Goal: Navigation & Orientation: Find specific page/section

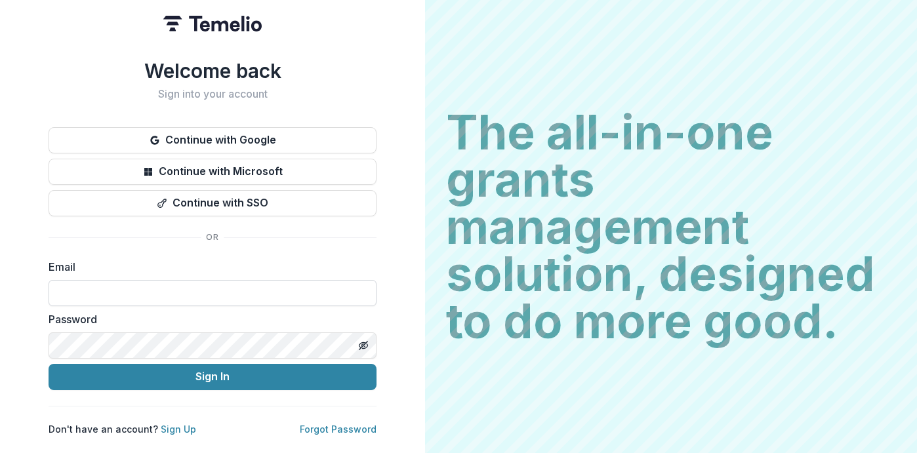
click at [157, 287] on input at bounding box center [213, 293] width 328 height 26
type input "**********"
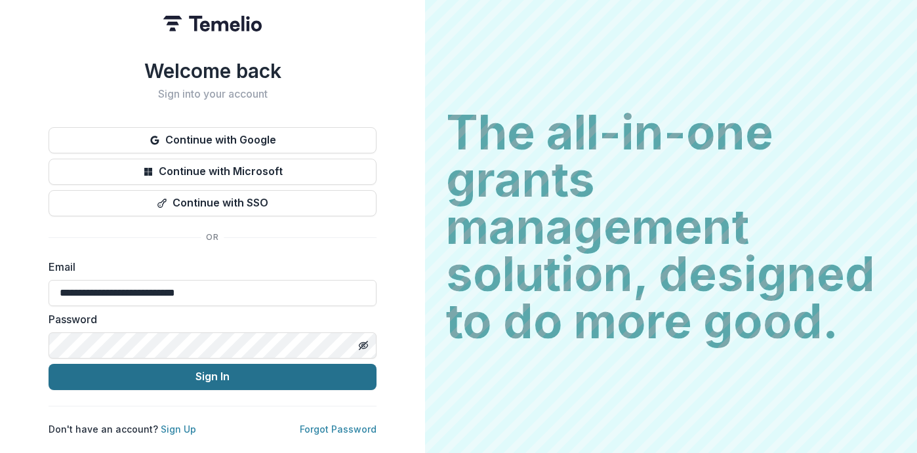
click at [192, 373] on button "Sign In" at bounding box center [213, 377] width 328 height 26
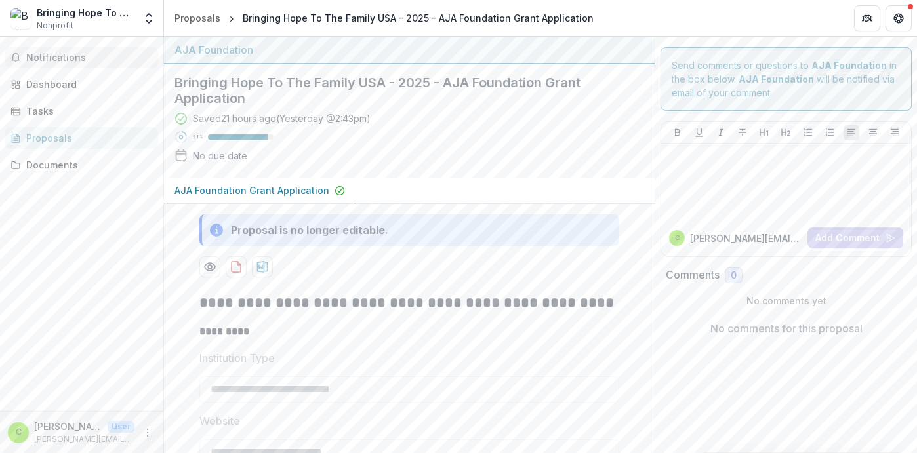
click at [59, 53] on span "Notifications" at bounding box center [89, 57] width 127 height 11
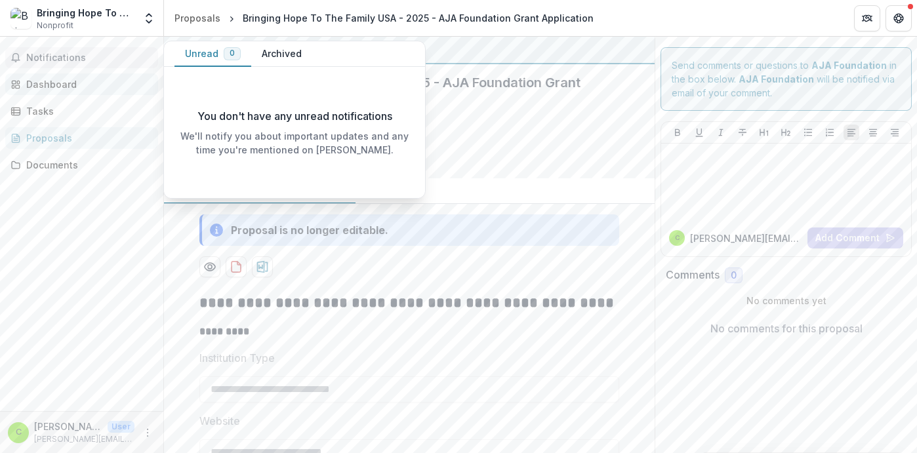
click at [52, 79] on div "Dashboard" at bounding box center [86, 84] width 121 height 14
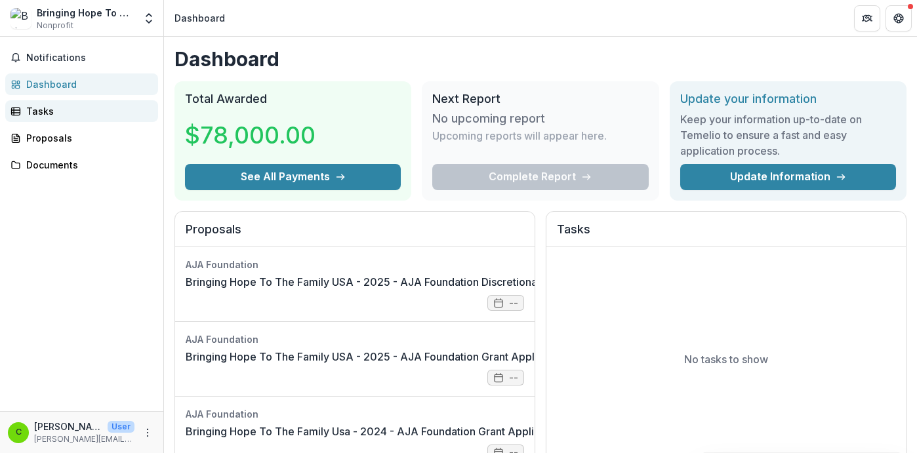
click at [35, 105] on div "Tasks" at bounding box center [86, 111] width 121 height 14
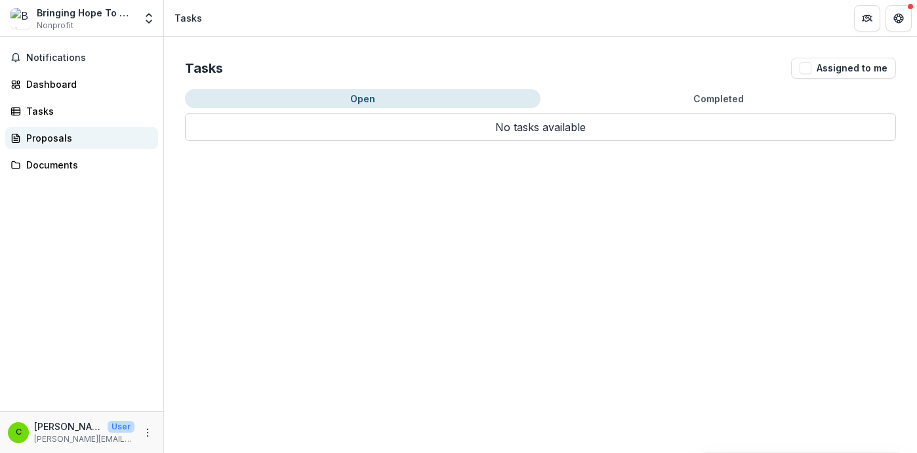
click at [39, 135] on div "Proposals" at bounding box center [86, 138] width 121 height 14
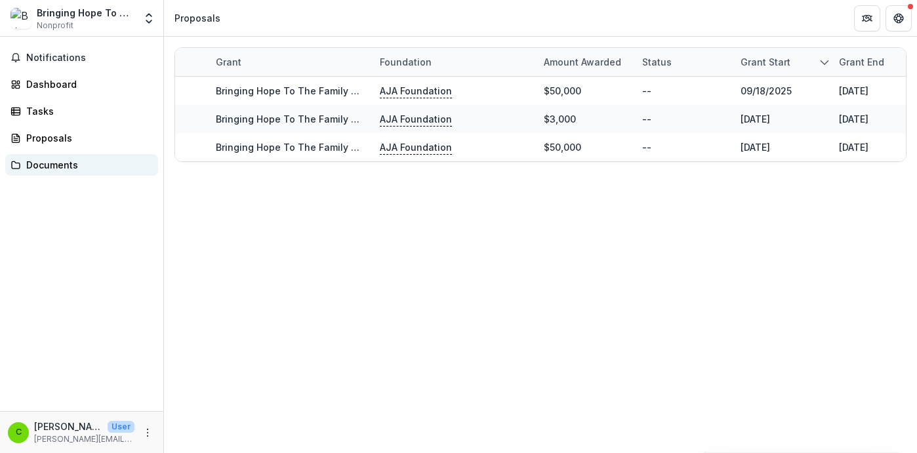
click at [36, 161] on div "Documents" at bounding box center [86, 165] width 121 height 14
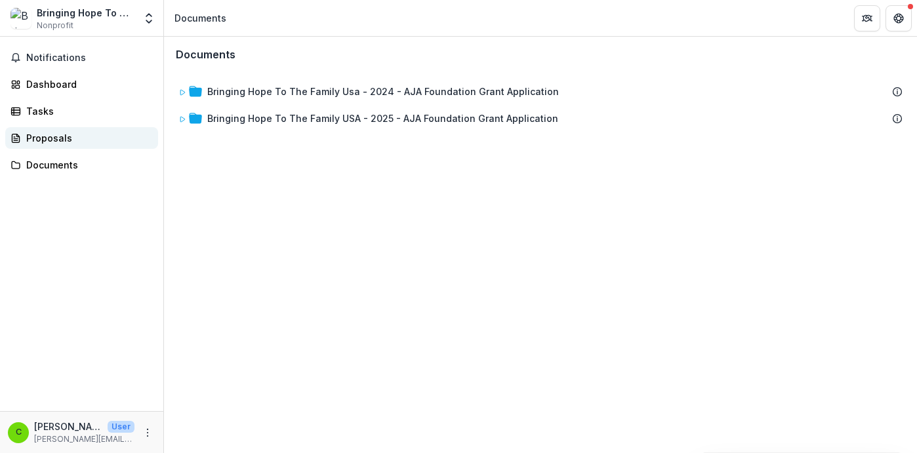
click at [41, 135] on div "Proposals" at bounding box center [86, 138] width 121 height 14
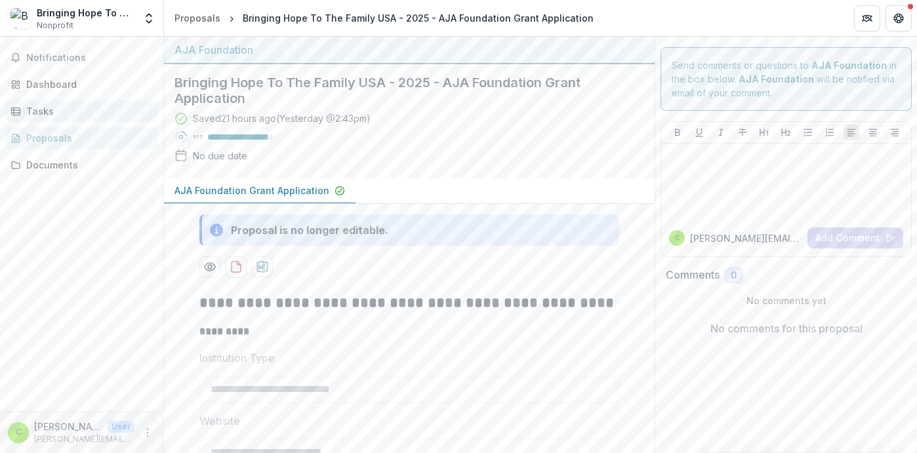
click at [45, 110] on div "Tasks" at bounding box center [86, 111] width 121 height 14
